Goal: Find specific page/section: Find specific page/section

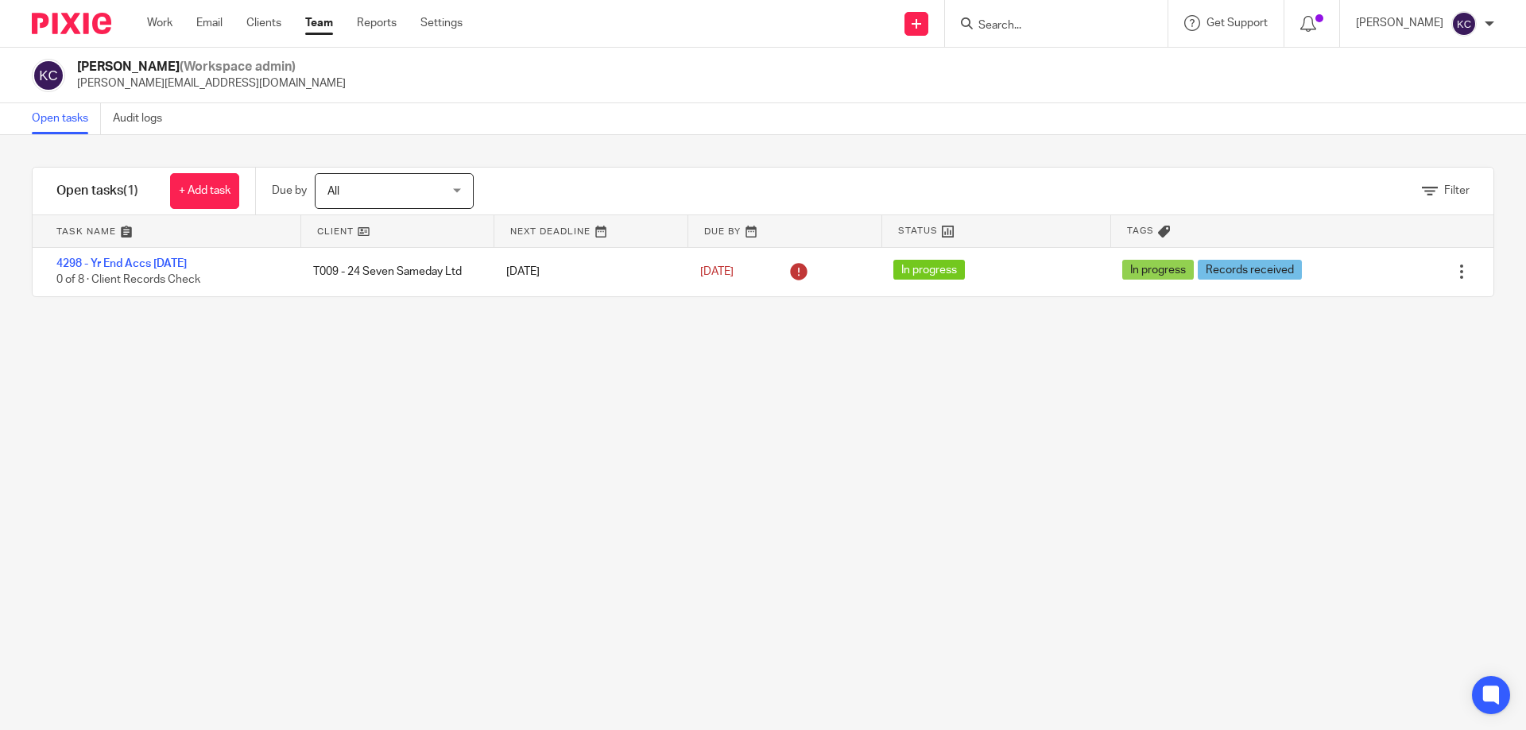
click at [1038, 30] on input "Search" at bounding box center [1047, 26] width 143 height 14
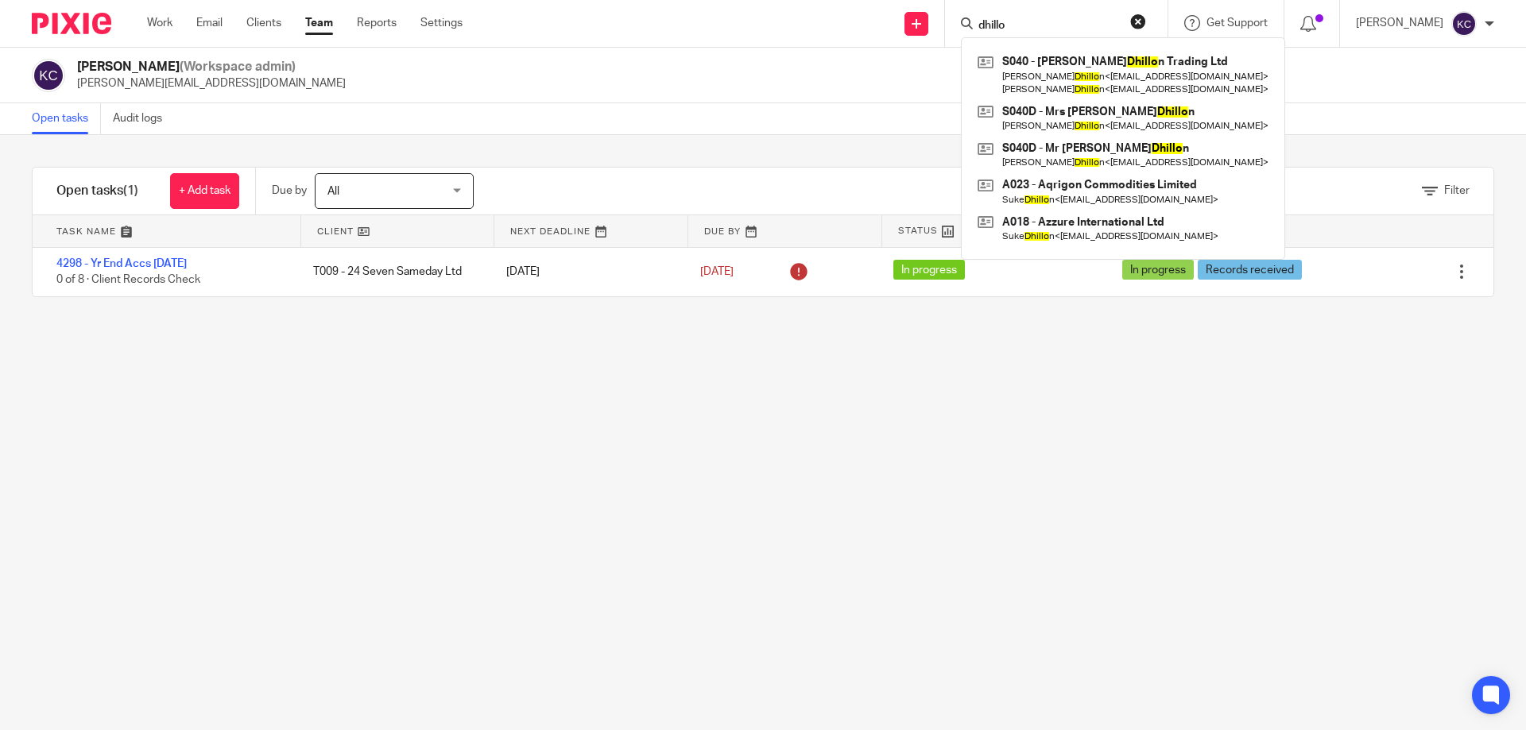
type input "dhillon"
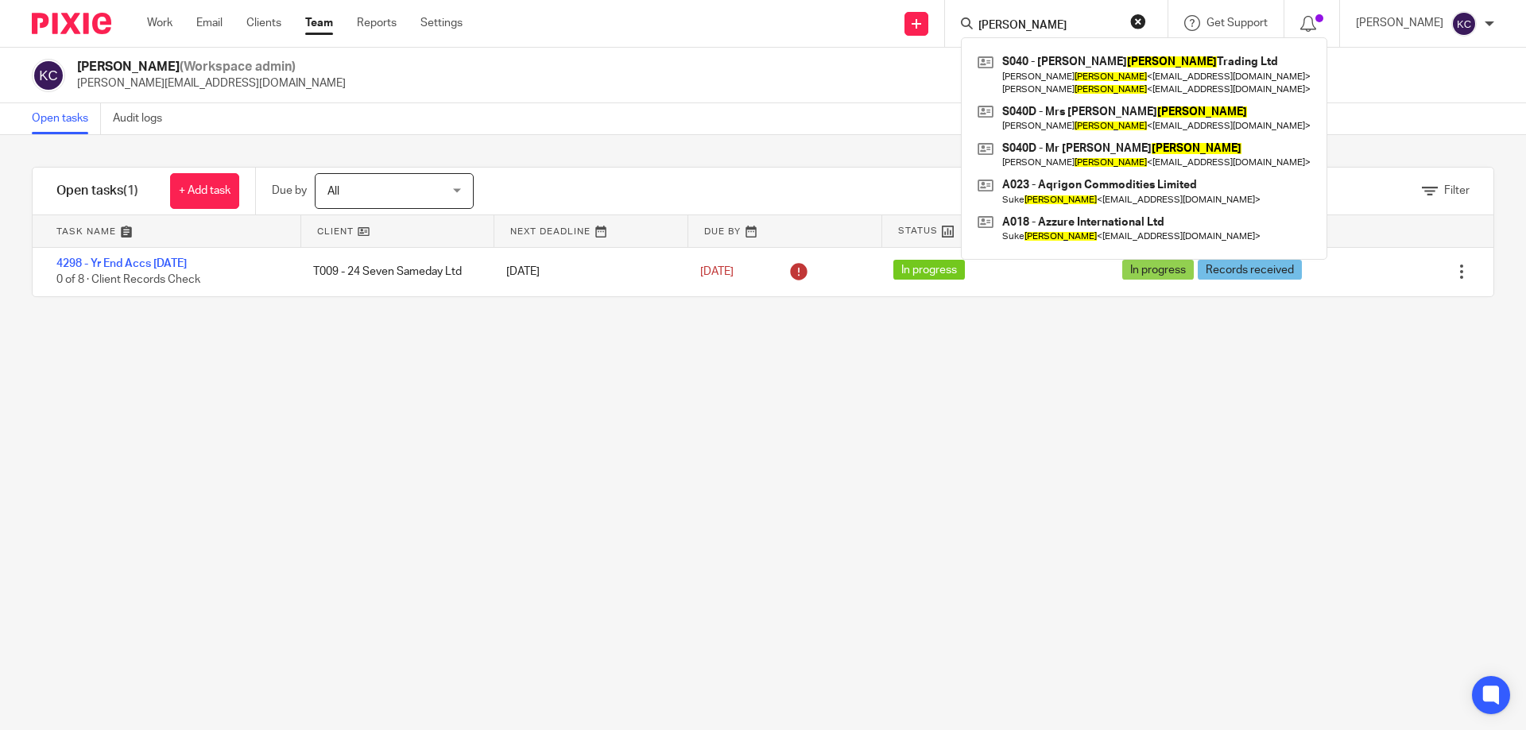
drag, startPoint x: 1023, startPoint y: 33, endPoint x: 887, endPoint y: 34, distance: 135.9
click at [887, 34] on div "Send new email Create task Add client dhillon S040 - Sundeep Dhillon Trading Lt…" at bounding box center [1005, 23] width 1039 height 47
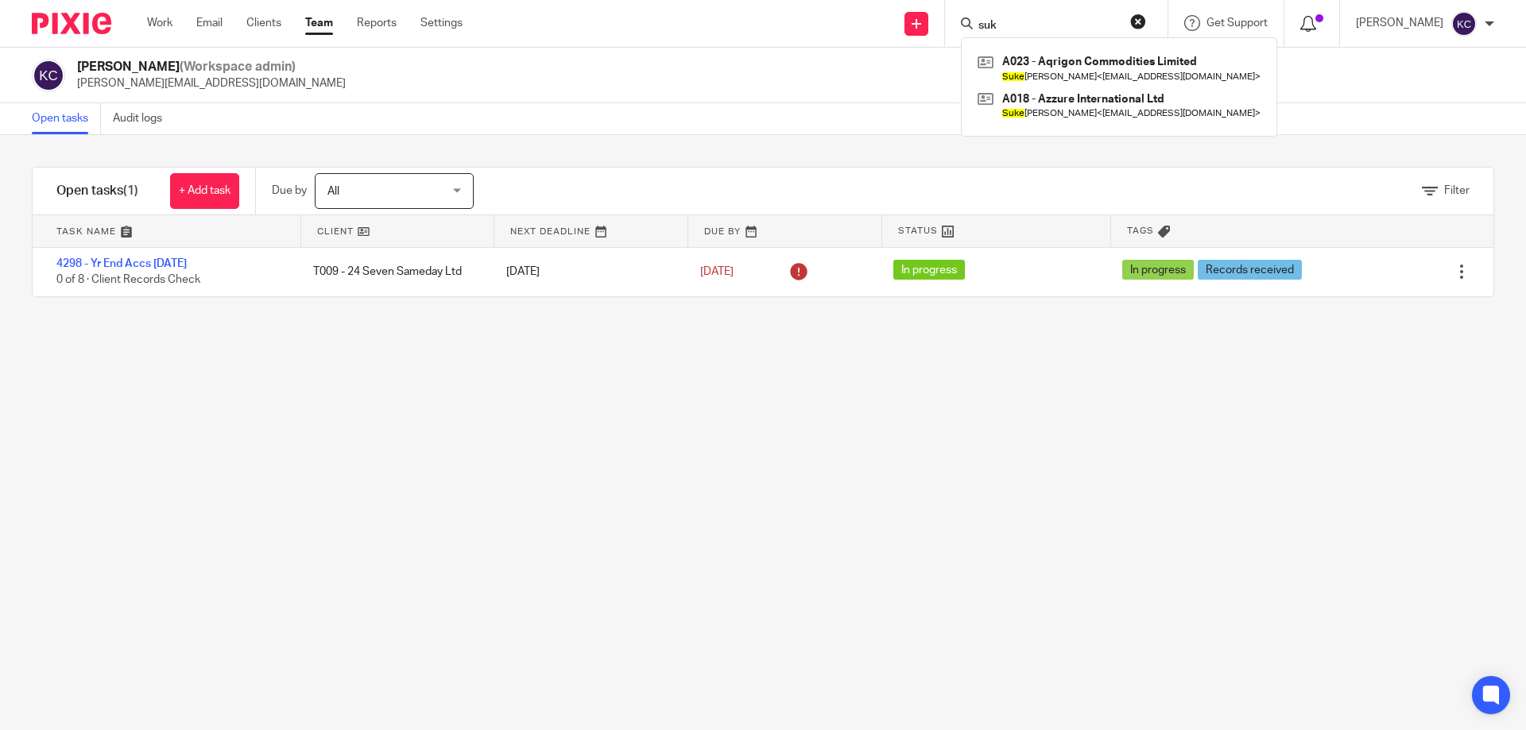
type input "su"
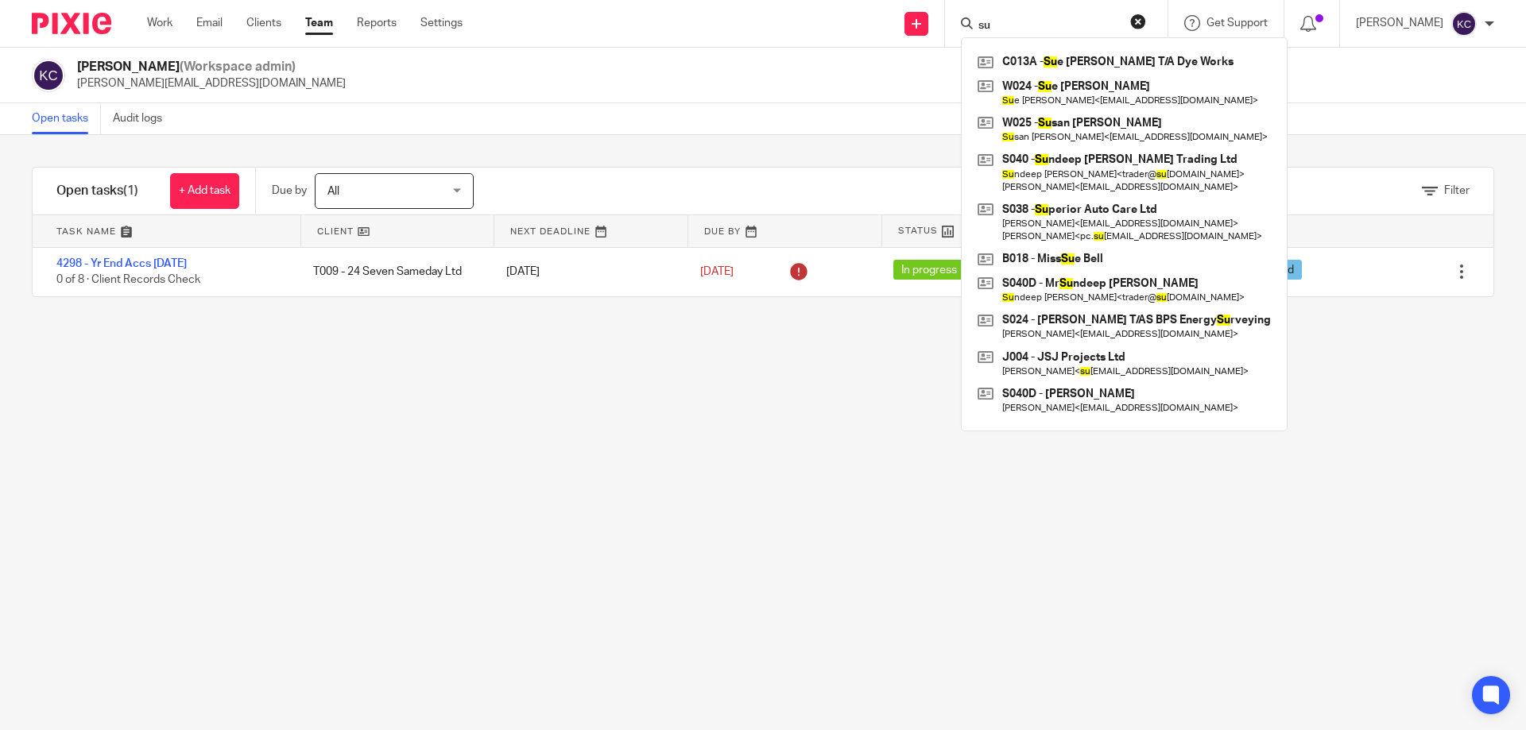
drag, startPoint x: 1021, startPoint y: 28, endPoint x: 898, endPoint y: 27, distance: 123.2
click at [899, 27] on div "Send new email Create task Add client su C013A - Su e Channell T/A Dye Works W0…" at bounding box center [1005, 23] width 1039 height 47
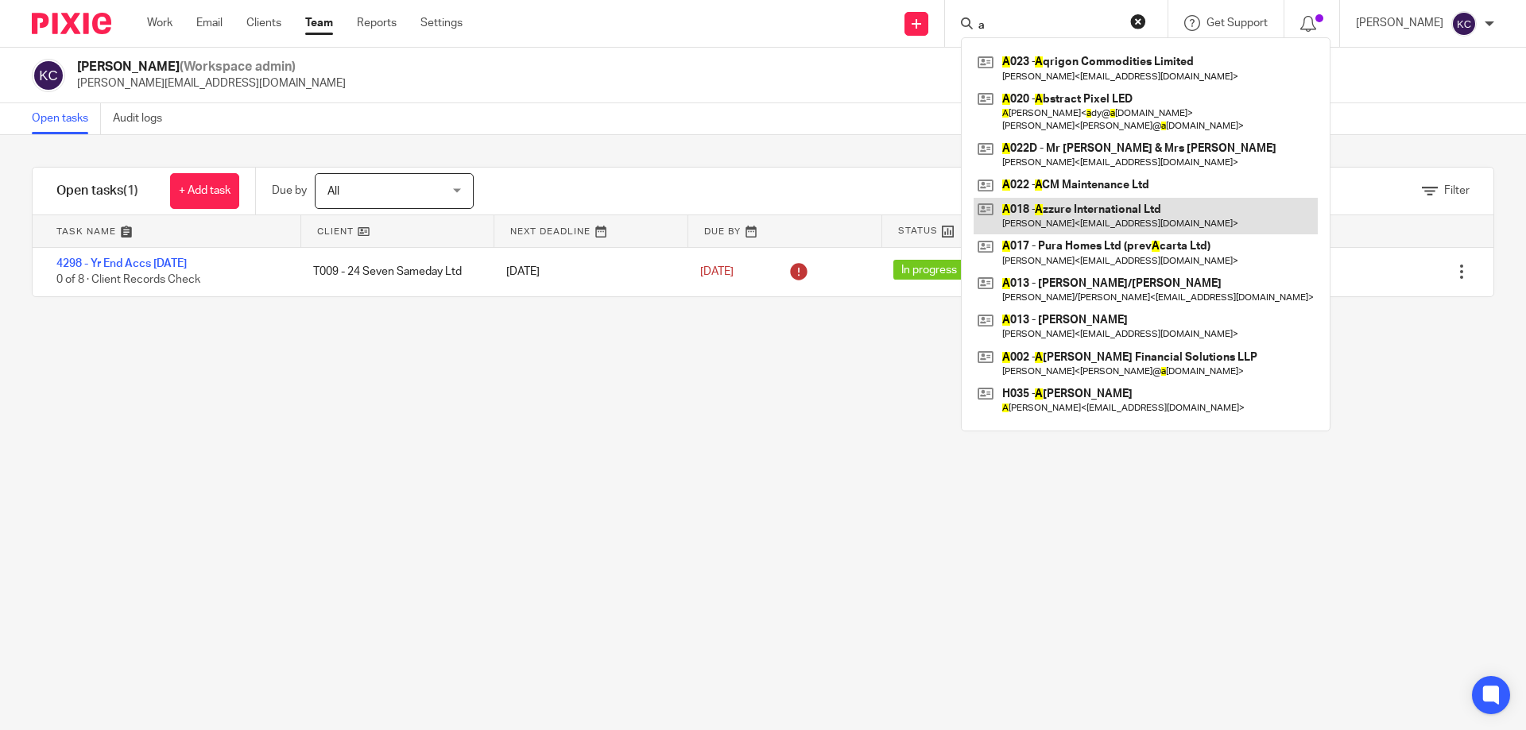
type input "a"
click at [1081, 218] on link at bounding box center [1145, 216] width 344 height 37
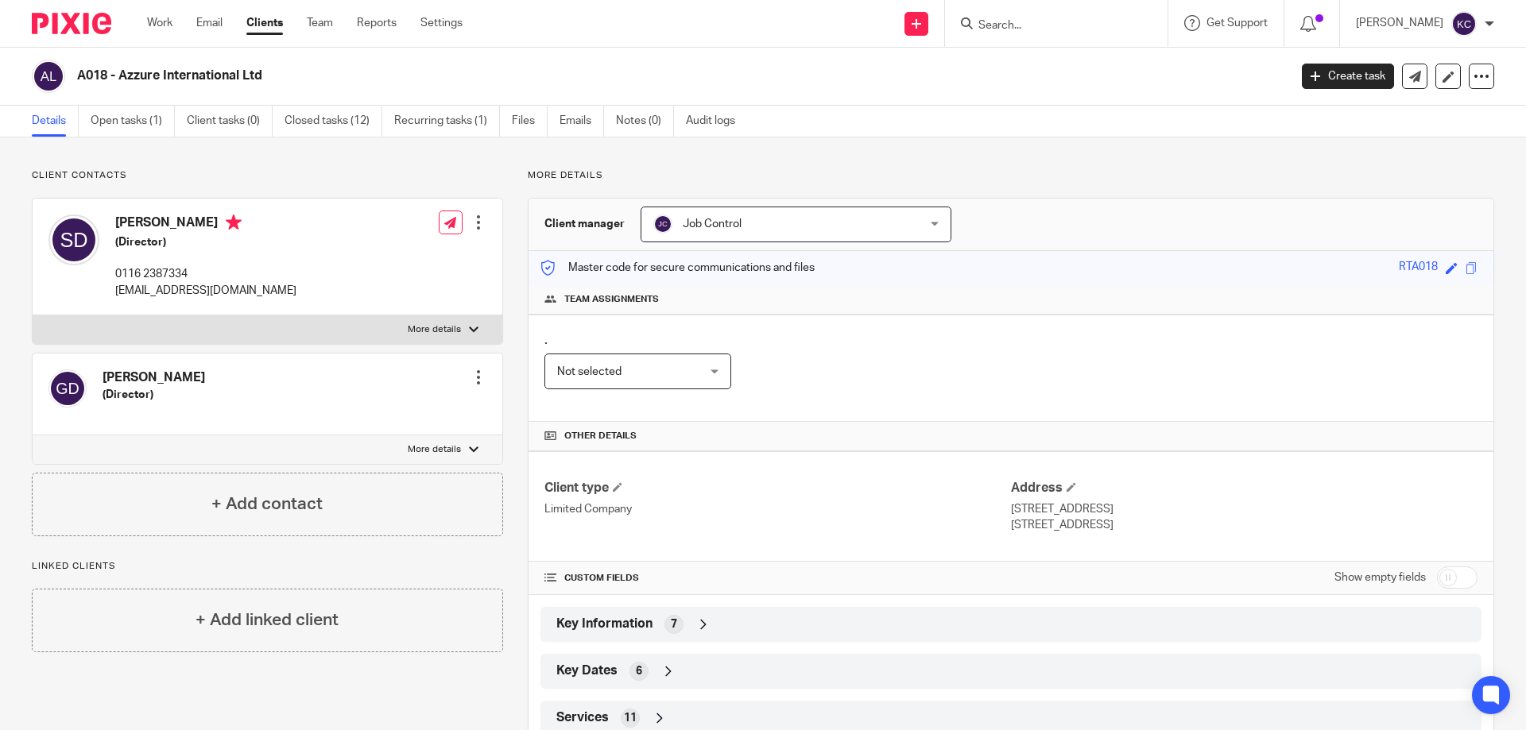
click at [435, 327] on p "More details" at bounding box center [434, 329] width 53 height 13
click at [33, 315] on input "More details" at bounding box center [32, 315] width 1 height 1
checkbox input "true"
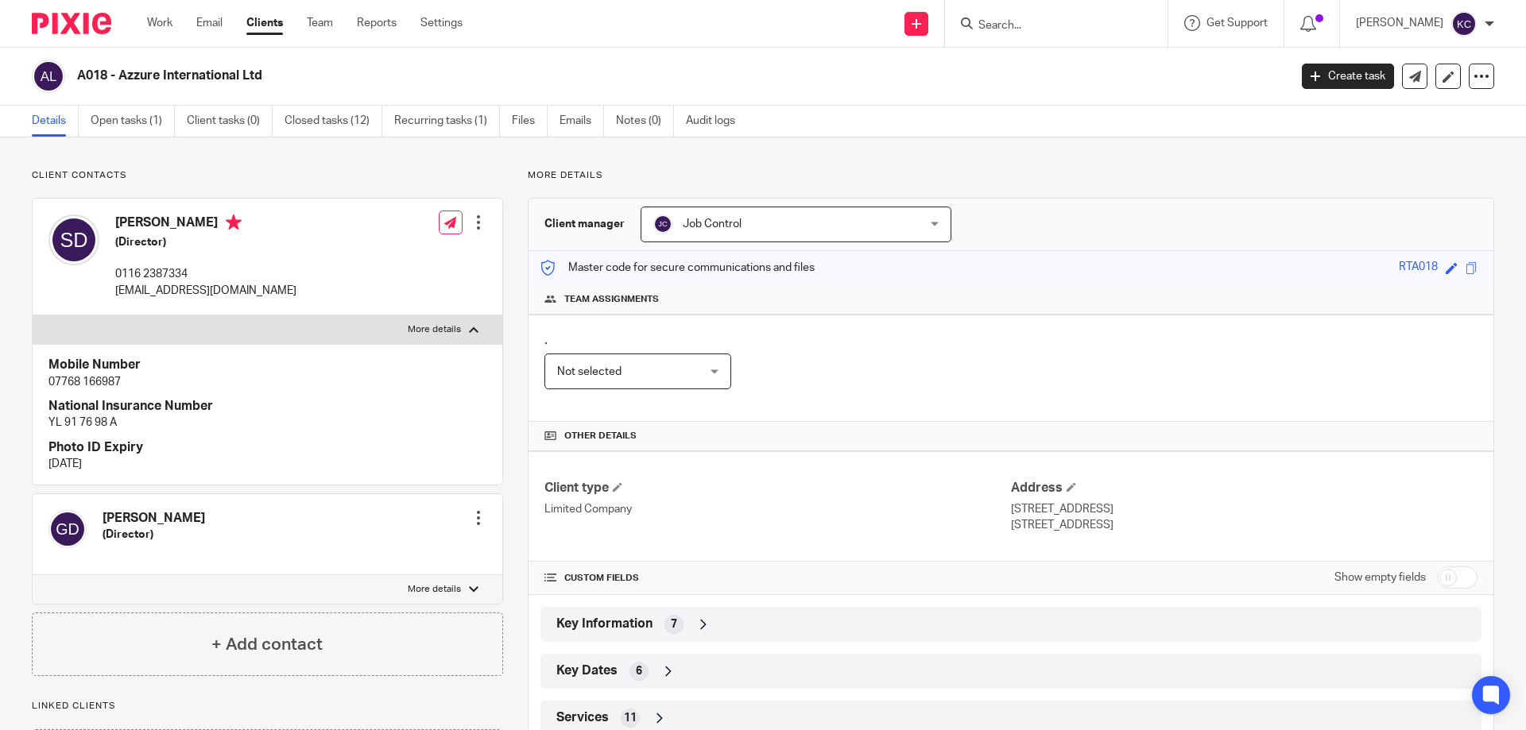
click at [1033, 28] on input "Search" at bounding box center [1047, 26] width 143 height 14
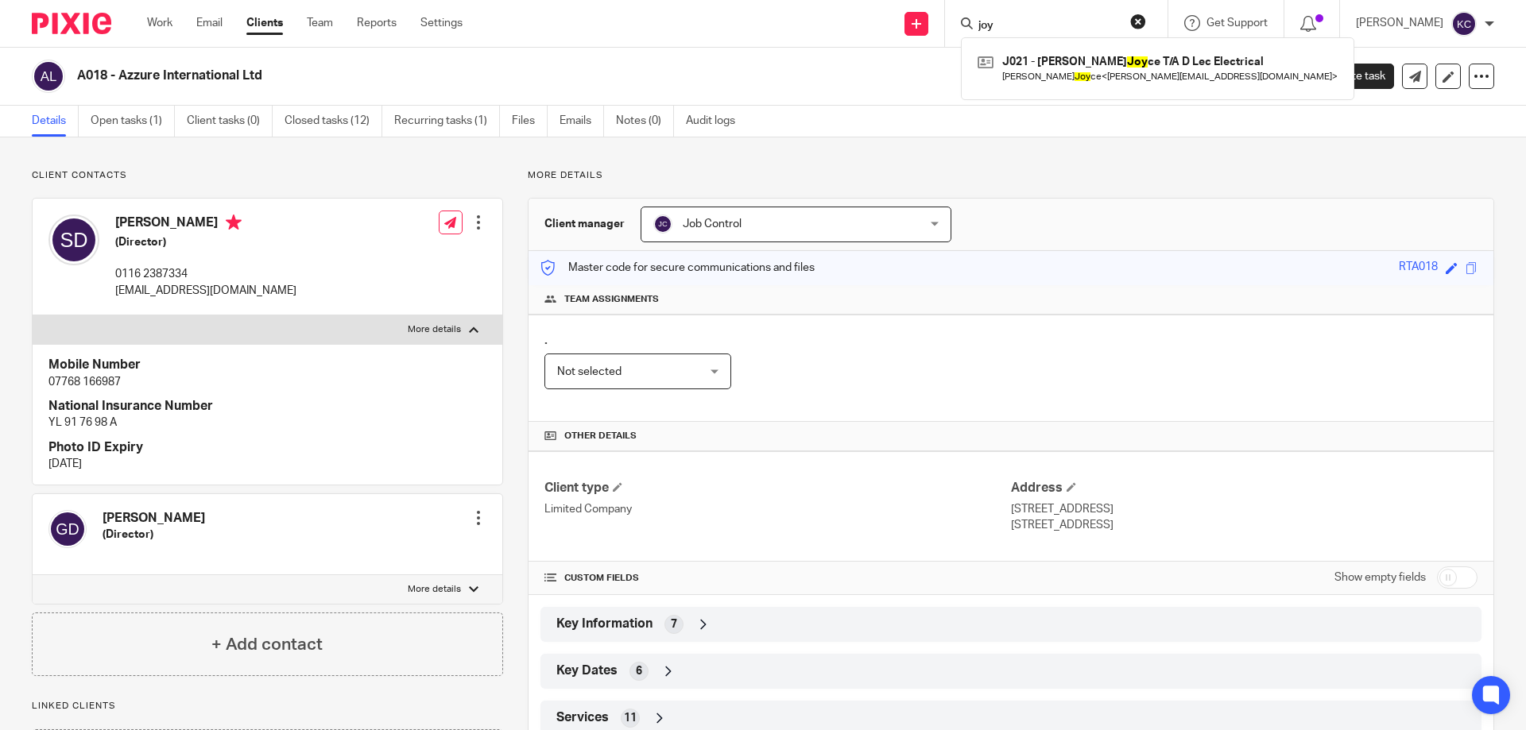
type input "joyc"
drag, startPoint x: 1043, startPoint y: 29, endPoint x: 867, endPoint y: 28, distance: 176.4
click at [867, 28] on div "Send new email Create task Add client joyc J021 - Darren Joyc e T/A D Lec Elect…" at bounding box center [1005, 23] width 1039 height 47
type input "w"
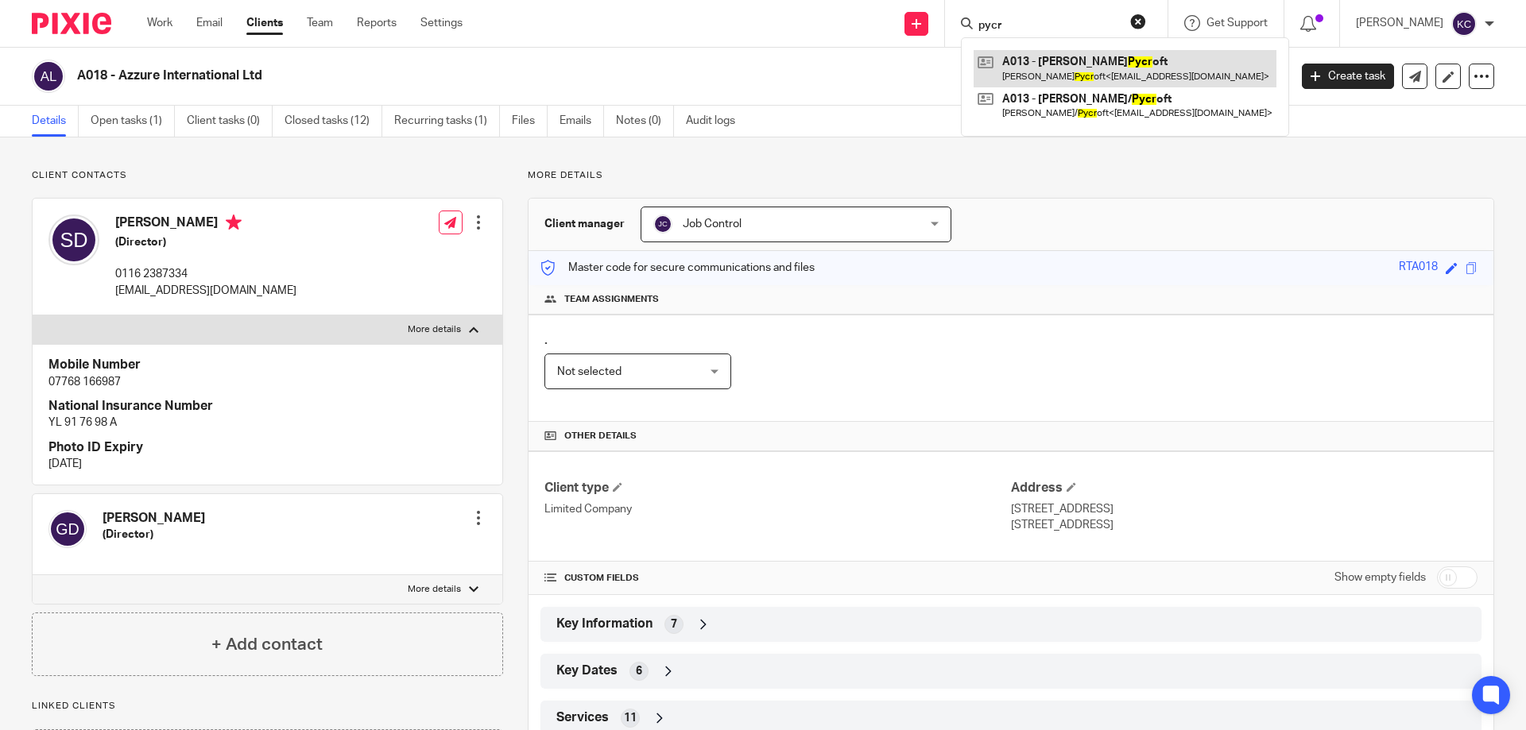
type input "pycr"
click at [1098, 63] on link at bounding box center [1124, 68] width 303 height 37
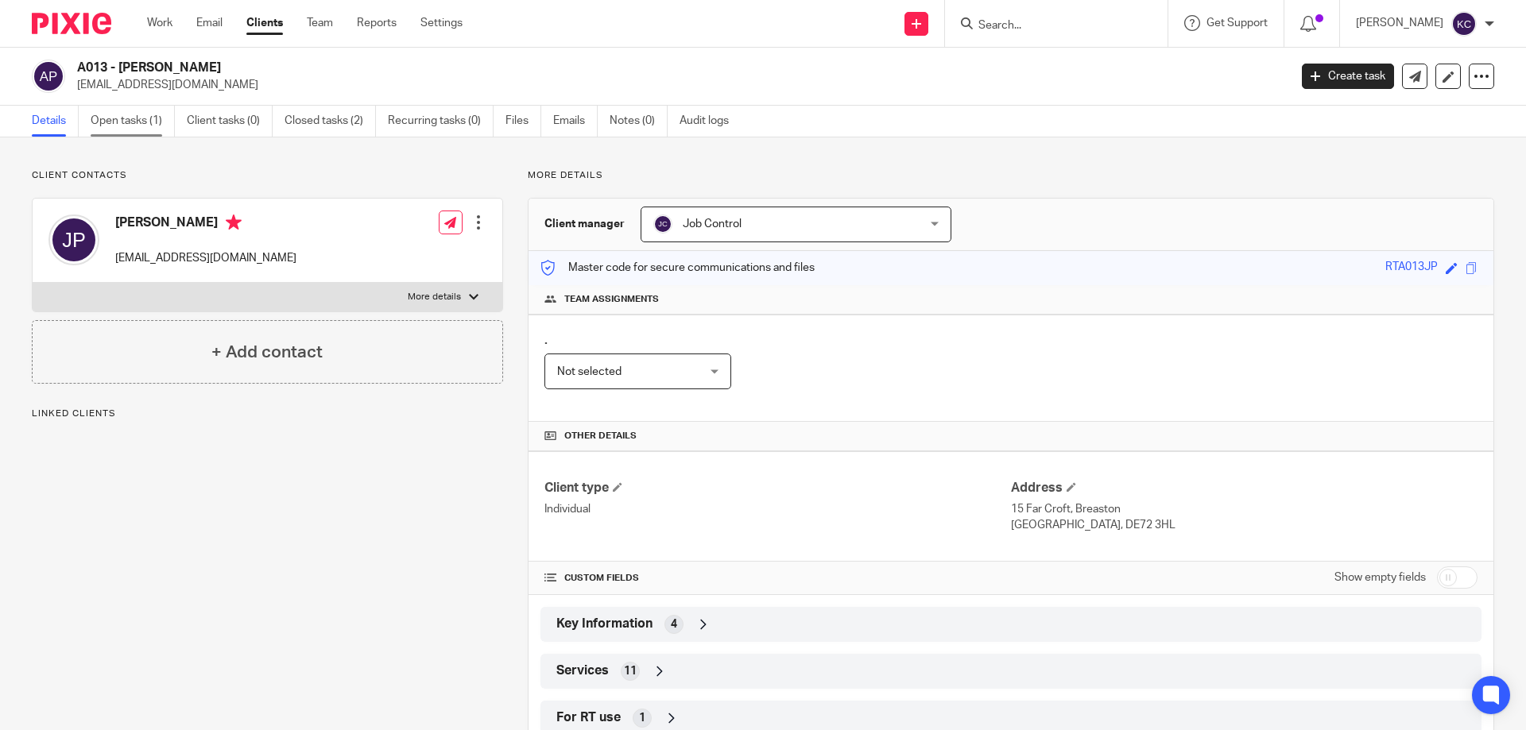
click at [135, 112] on link "Open tasks (1)" at bounding box center [133, 121] width 84 height 31
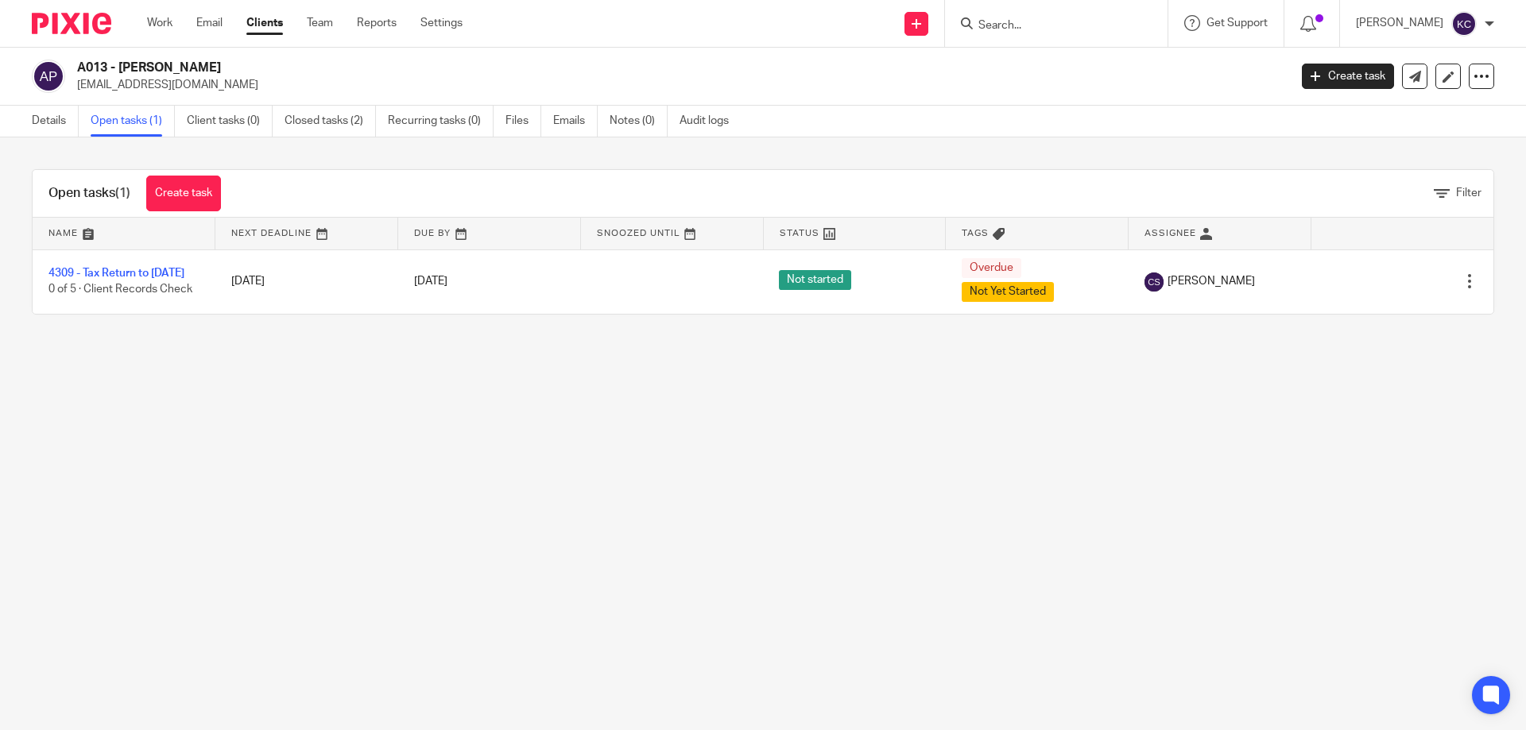
click at [1065, 23] on input "Search" at bounding box center [1047, 26] width 143 height 14
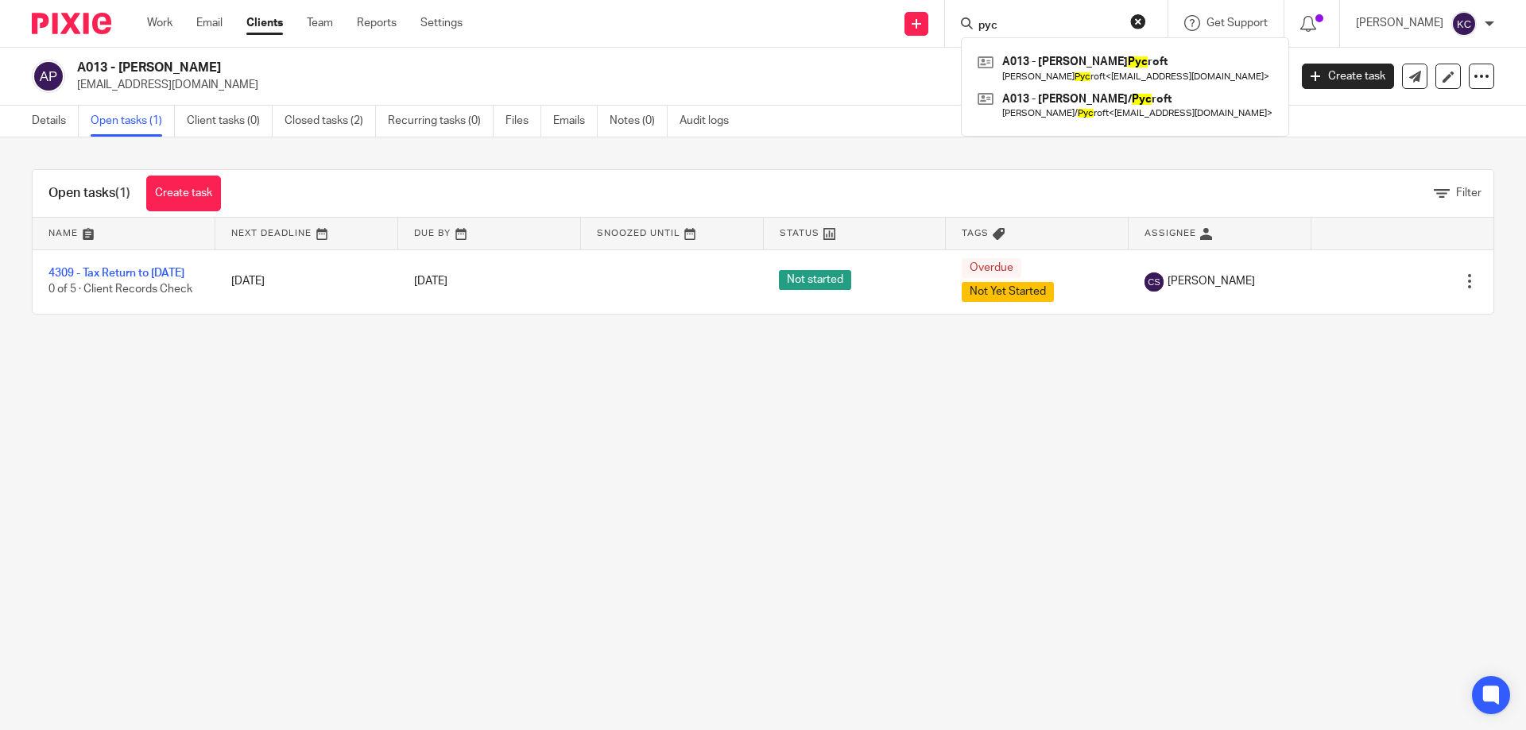
type input "pyc"
click at [1146, 23] on button "reset" at bounding box center [1138, 22] width 16 height 16
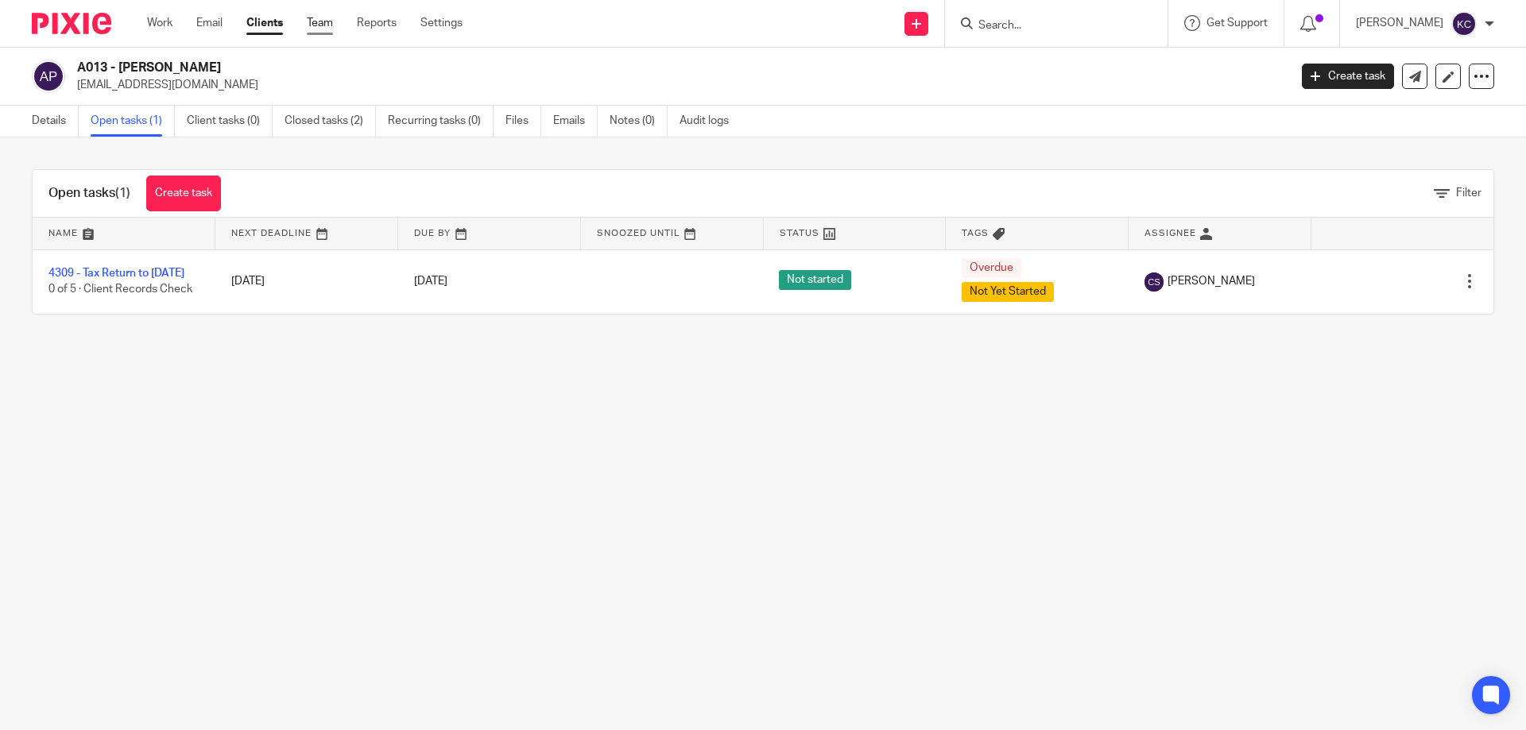
click at [324, 17] on link "Team" at bounding box center [320, 23] width 26 height 16
